Goal: Task Accomplishment & Management: Manage account settings

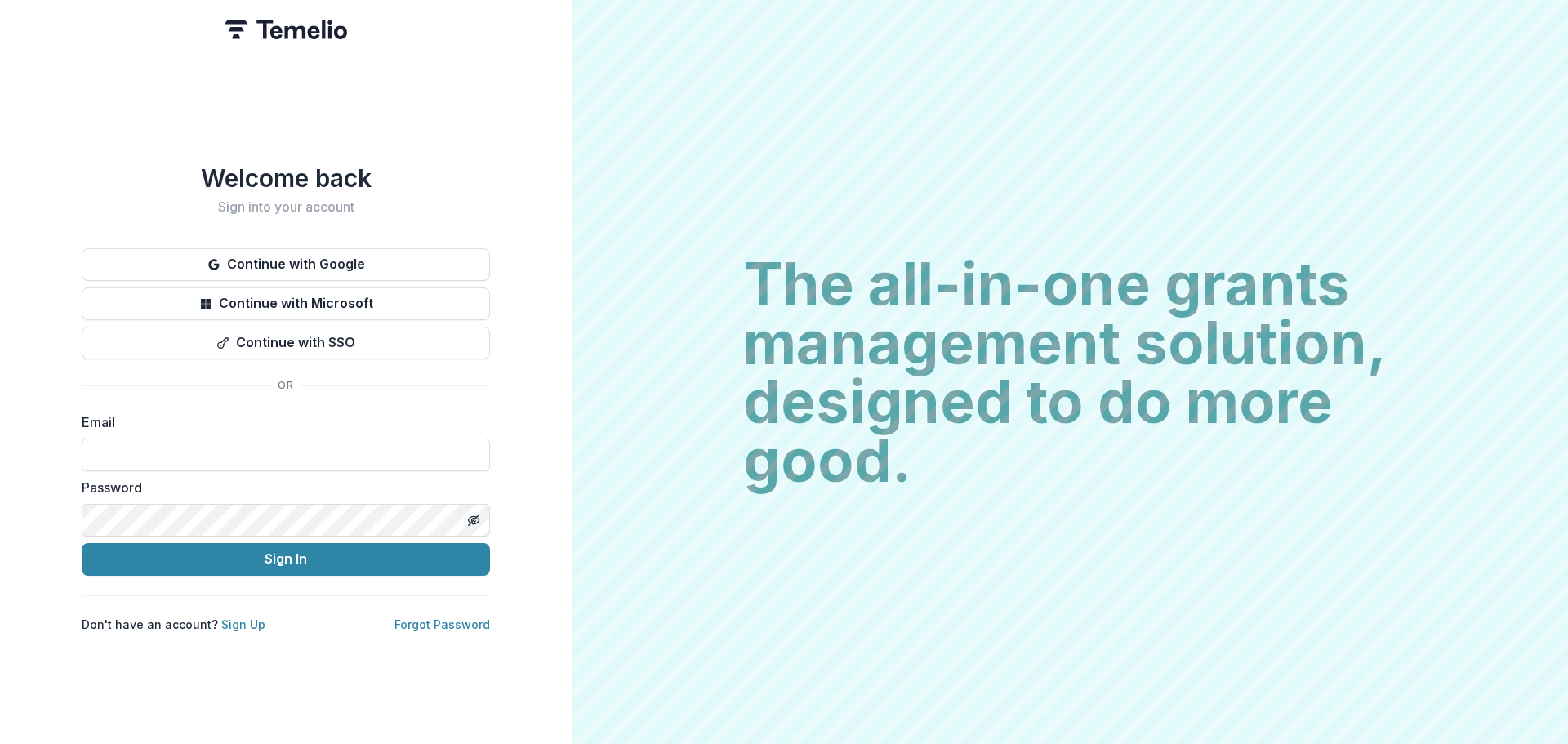
type input "**********"
click at [21, 685] on div "**********" at bounding box center [286, 372] width 572 height 744
click at [274, 572] on div "**********" at bounding box center [286, 398] width 408 height 469
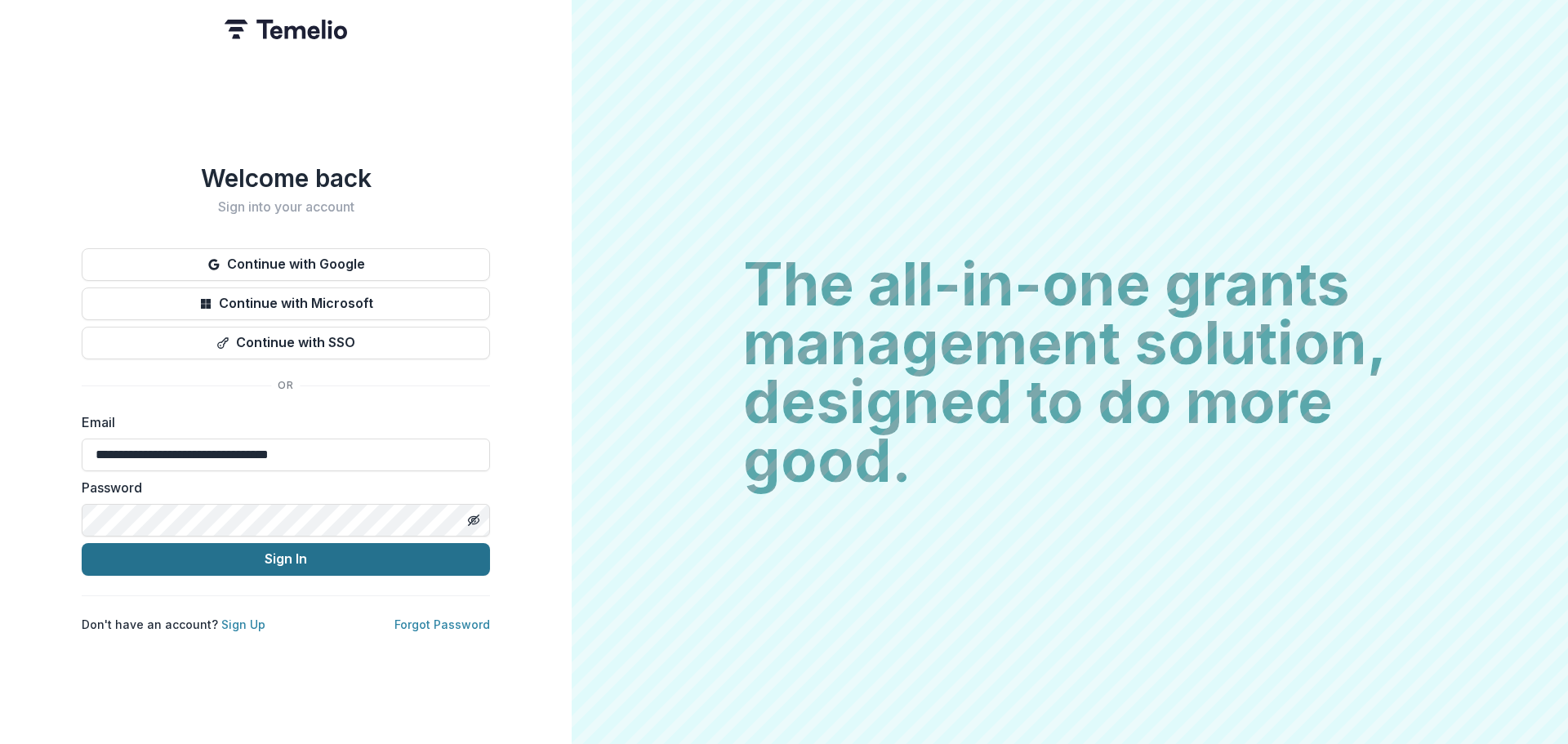
click at [289, 559] on button "Sign In" at bounding box center [286, 560] width 408 height 33
